Goal: Ask a question

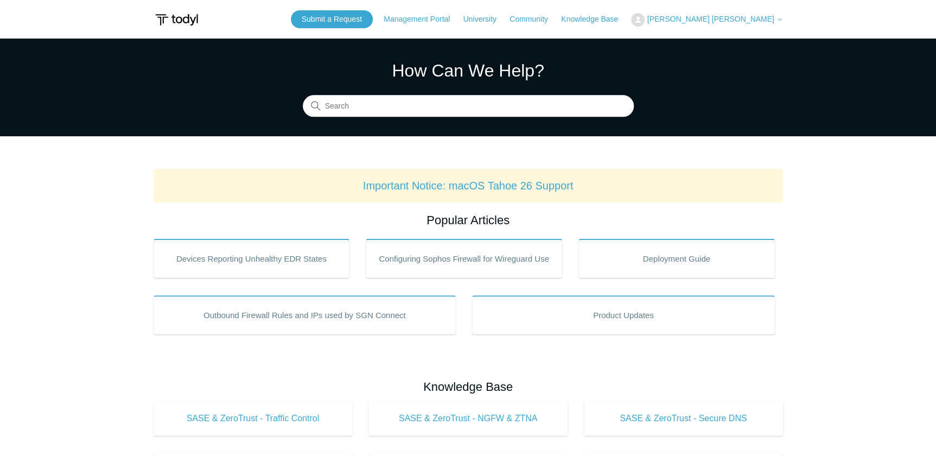
click at [373, 11] on link "Submit a Request" at bounding box center [332, 19] width 82 height 18
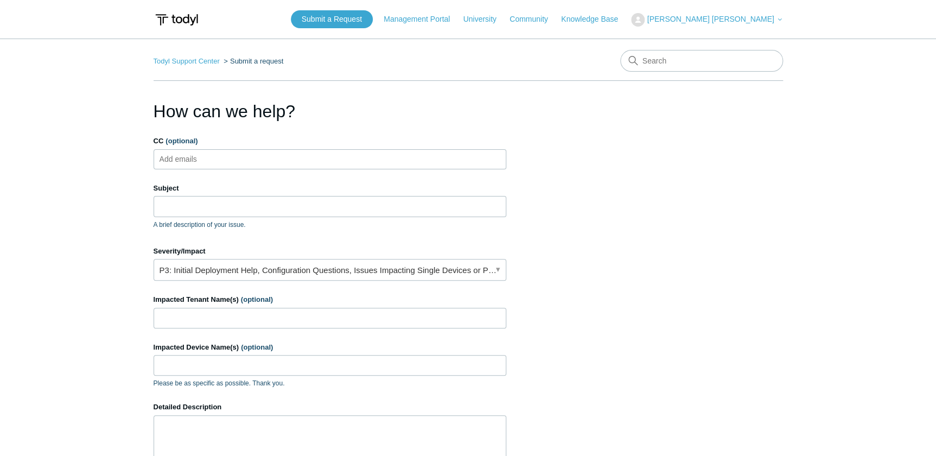
click at [128, 197] on main "Todyl Support Center Submit a request How can we help? CC (optional) Add emails…" at bounding box center [468, 318] width 936 height 559
click at [183, 201] on input "Subject" at bounding box center [329, 206] width 353 height 21
click at [509, 223] on section "How can we help? CC (optional) Add emails Subject A brief description of your i…" at bounding box center [467, 348] width 629 height 500
click at [390, 215] on input "Subject" at bounding box center [329, 206] width 353 height 21
click at [401, 228] on p "A brief description of your issue." at bounding box center [329, 225] width 353 height 10
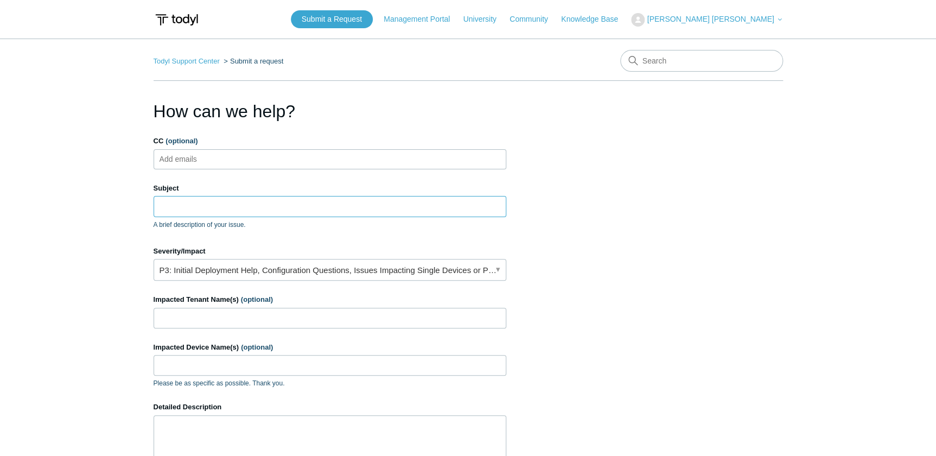
click at [279, 212] on input "Subject" at bounding box center [329, 206] width 353 height 21
drag, startPoint x: 562, startPoint y: 276, endPoint x: 555, endPoint y: 283, distance: 10.0
click at [561, 278] on section "How can we help? CC (optional) Add emails Subject A brief description of your i…" at bounding box center [467, 348] width 629 height 500
click at [338, 213] on input "Subject" at bounding box center [329, 206] width 353 height 21
